Goal: Find specific page/section: Find specific page/section

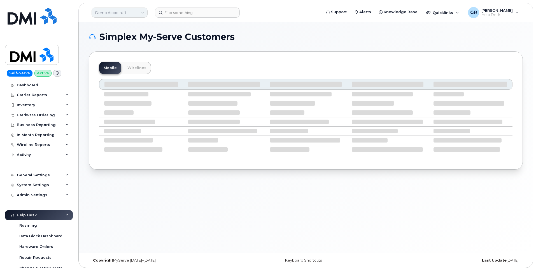
click at [121, 11] on link "Demo Account 1" at bounding box center [120, 13] width 56 height 10
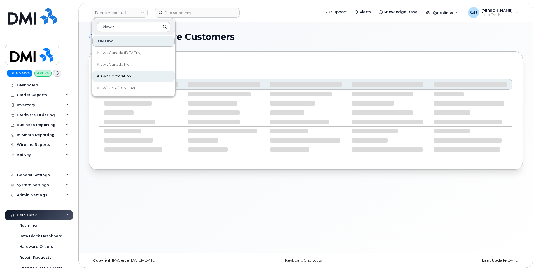
type input "kiewit"
click at [134, 76] on link "Kiewit Corporation" at bounding box center [133, 76] width 82 height 11
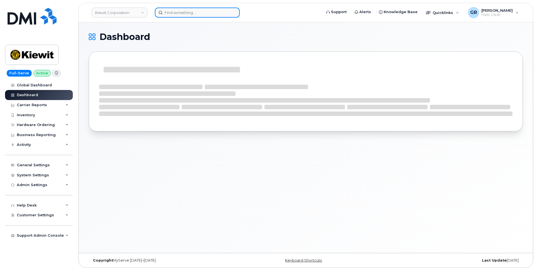
click at [188, 12] on input at bounding box center [197, 13] width 85 height 10
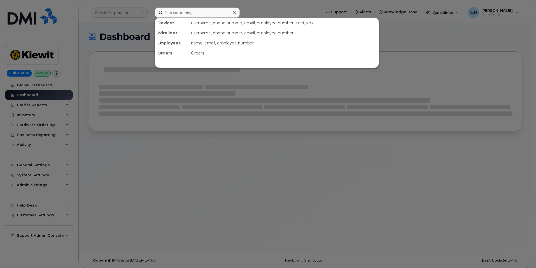
click at [137, 64] on div at bounding box center [268, 134] width 536 height 268
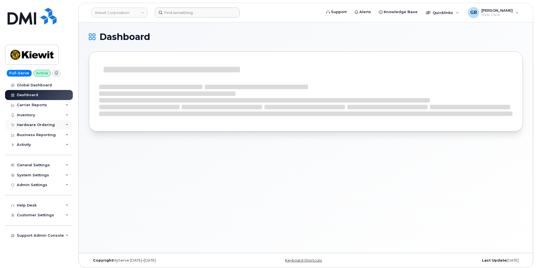
click at [41, 121] on div "Hardware Ordering" at bounding box center [39, 125] width 68 height 10
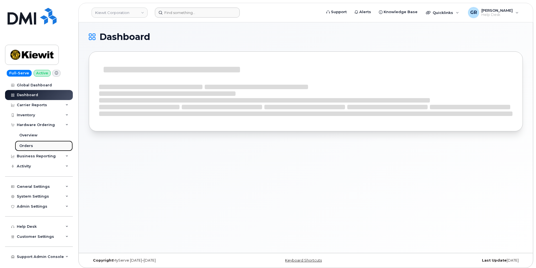
click at [43, 142] on link "Orders" at bounding box center [44, 146] width 58 height 11
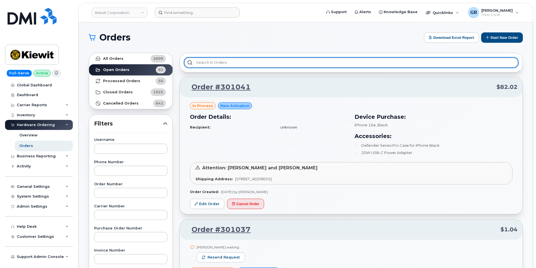
click at [215, 60] on input "text" at bounding box center [351, 63] width 334 height 10
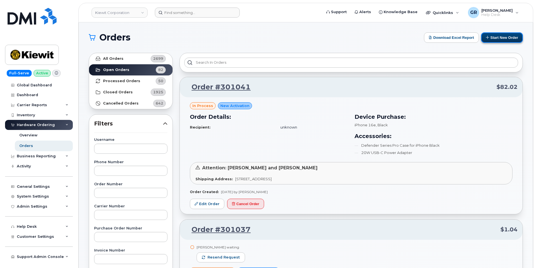
click at [486, 37] on icon at bounding box center [488, 38] width 4 height 4
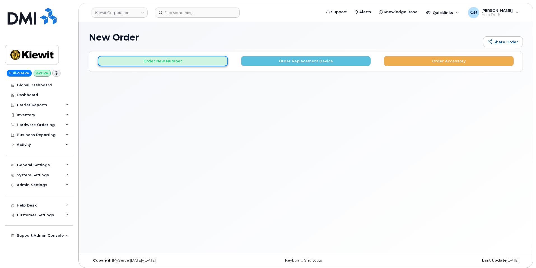
click at [198, 63] on button "Order New Number" at bounding box center [163, 61] width 130 height 10
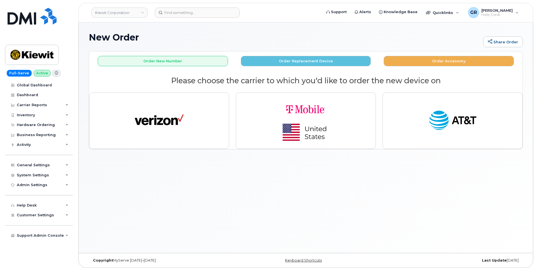
click at [174, 164] on div "New Order Share Order × Share This Order If you want to allow others to create …" at bounding box center [306, 137] width 454 height 231
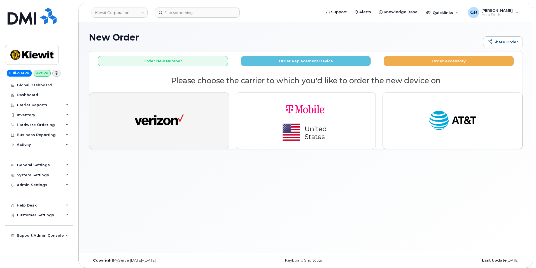
click at [169, 128] on img "button" at bounding box center [159, 120] width 49 height 25
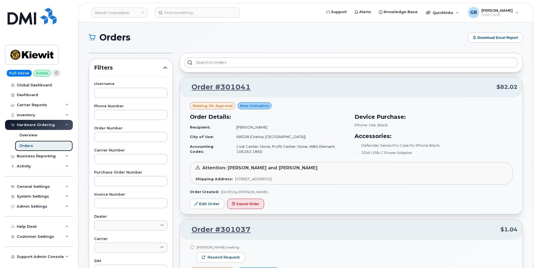
click at [48, 144] on link "Orders" at bounding box center [44, 146] width 58 height 11
click at [42, 132] on link "Overview" at bounding box center [44, 135] width 58 height 11
click at [46, 133] on link "Overview" at bounding box center [44, 135] width 58 height 11
click at [39, 147] on link "Orders" at bounding box center [44, 146] width 58 height 11
click at [163, 64] on p "Filters" at bounding box center [130, 68] width 73 height 8
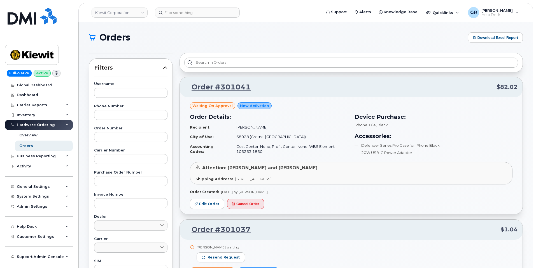
click at [166, 69] on icon at bounding box center [165, 67] width 4 height 4
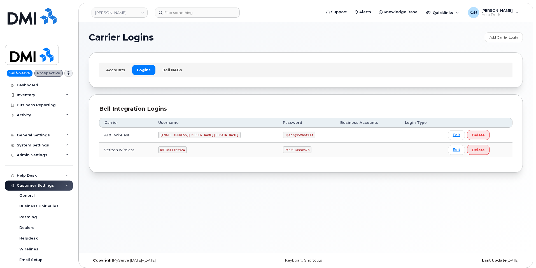
click at [186, 148] on code "DMIRollinsVZW" at bounding box center [172, 150] width 29 height 7
click at [283, 150] on code "P!nkGlasses78" at bounding box center [297, 150] width 29 height 7
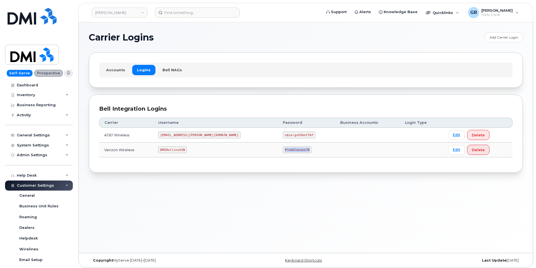
click at [283, 150] on code "P!nkGlasses78" at bounding box center [297, 150] width 29 height 7
copy code "P!nkGlasses78"
